Goal: Task Accomplishment & Management: Use online tool/utility

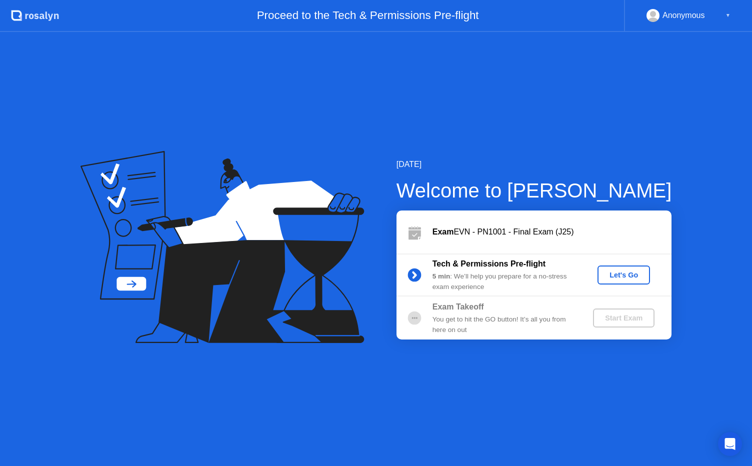
click at [612, 272] on div "Let's Go" at bounding box center [624, 275] width 45 height 8
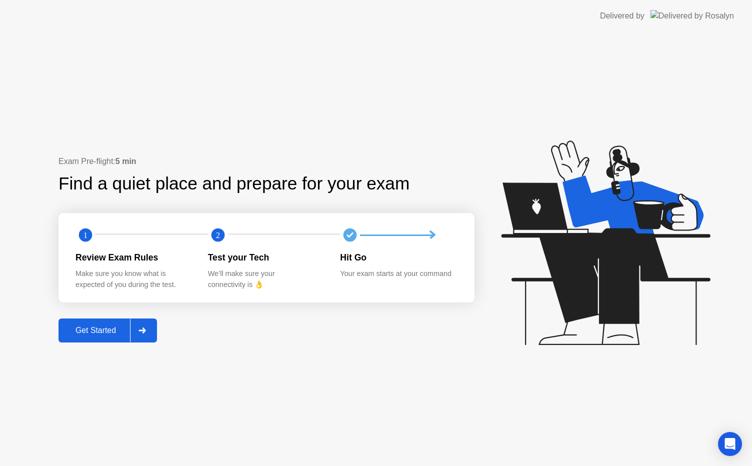
click at [110, 331] on div "Get Started" at bounding box center [96, 330] width 69 height 9
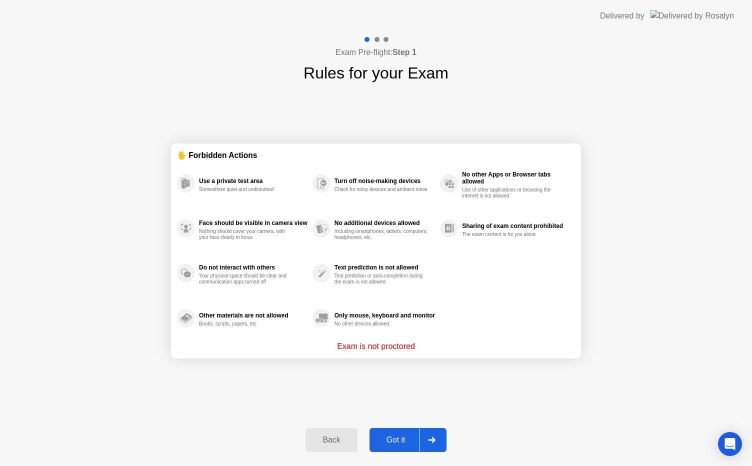
click at [397, 436] on div "Got it" at bounding box center [396, 440] width 47 height 9
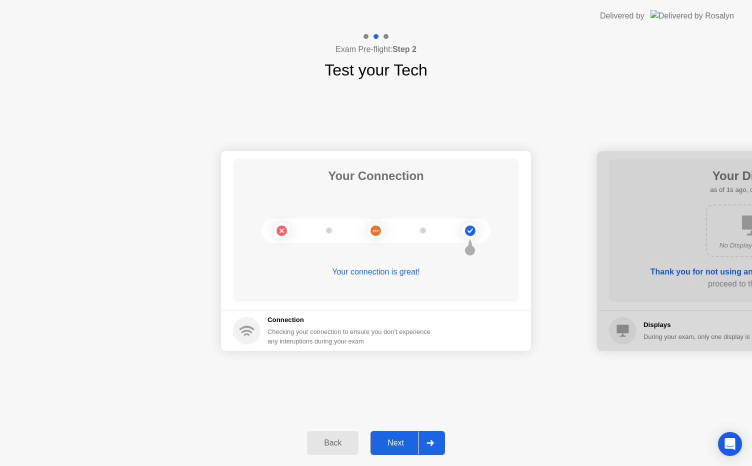
click at [394, 440] on div "Next" at bounding box center [396, 443] width 45 height 9
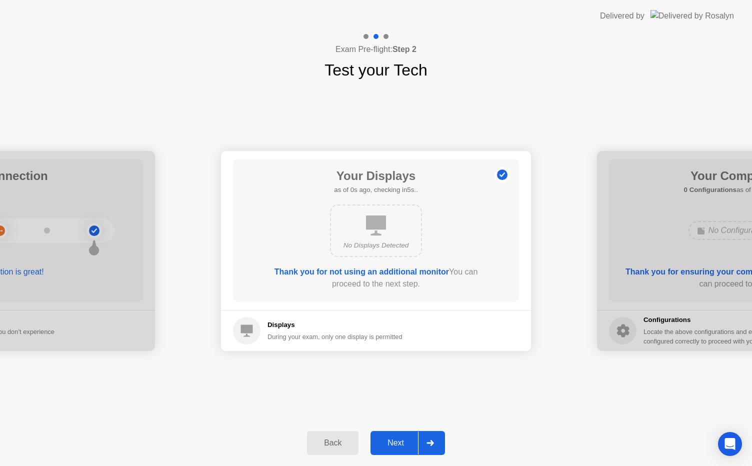
click at [394, 440] on div "Next" at bounding box center [396, 443] width 45 height 9
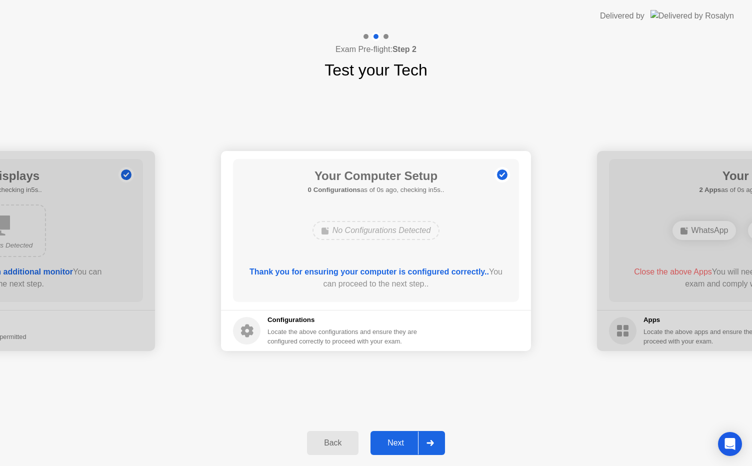
click at [394, 440] on div "Next" at bounding box center [396, 443] width 45 height 9
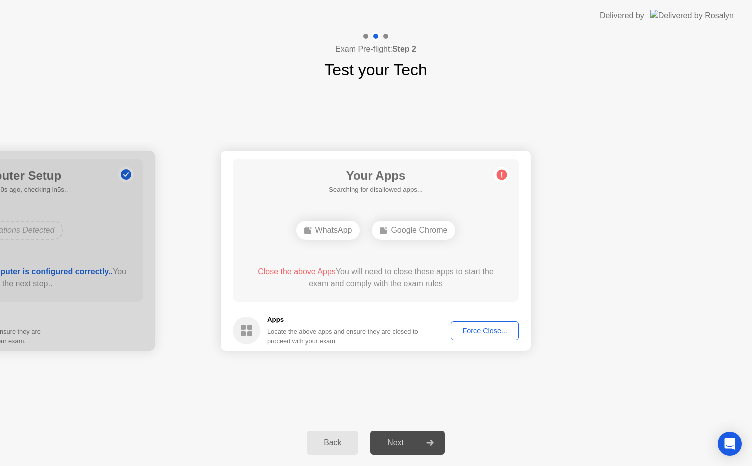
click at [459, 328] on div "Force Close..." at bounding box center [485, 331] width 61 height 8
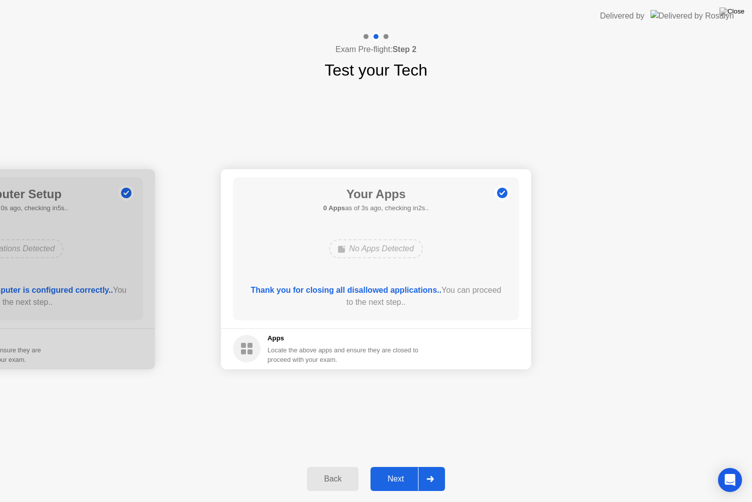
click at [393, 466] on div "Next" at bounding box center [396, 478] width 45 height 9
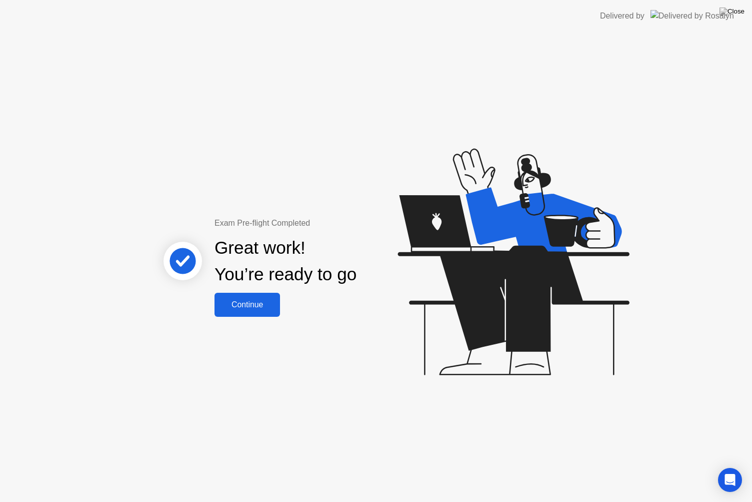
click at [232, 307] on div "Continue" at bounding box center [248, 304] width 60 height 9
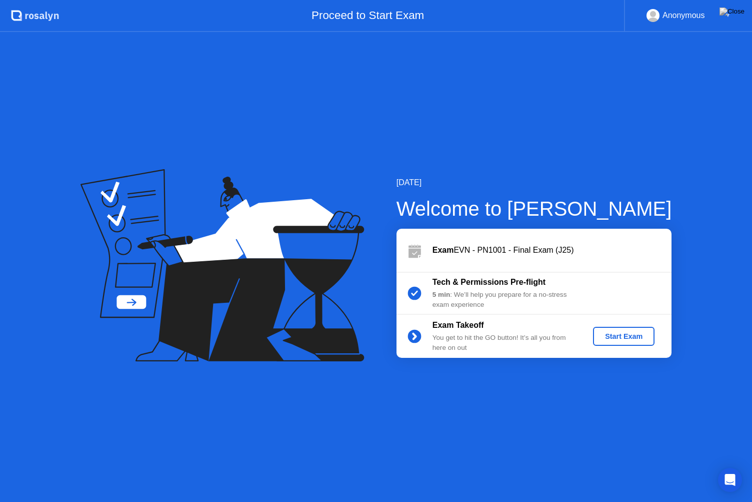
click at [602, 334] on div "Start Exam" at bounding box center [624, 336] width 54 height 8
